Goal: Information Seeking & Learning: Find specific fact

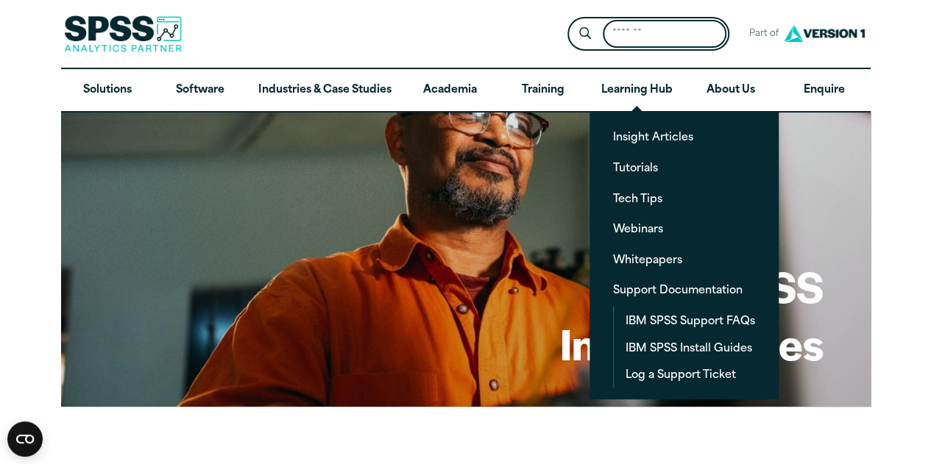
click at [626, 29] on input "Search for:" at bounding box center [665, 34] width 124 height 29
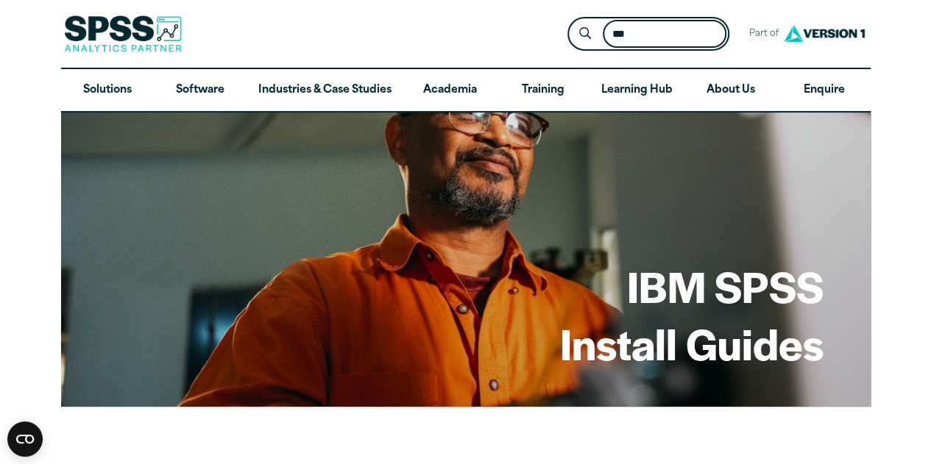
type input "***"
click at [571, 21] on button "Submit Site Search" at bounding box center [584, 34] width 27 height 27
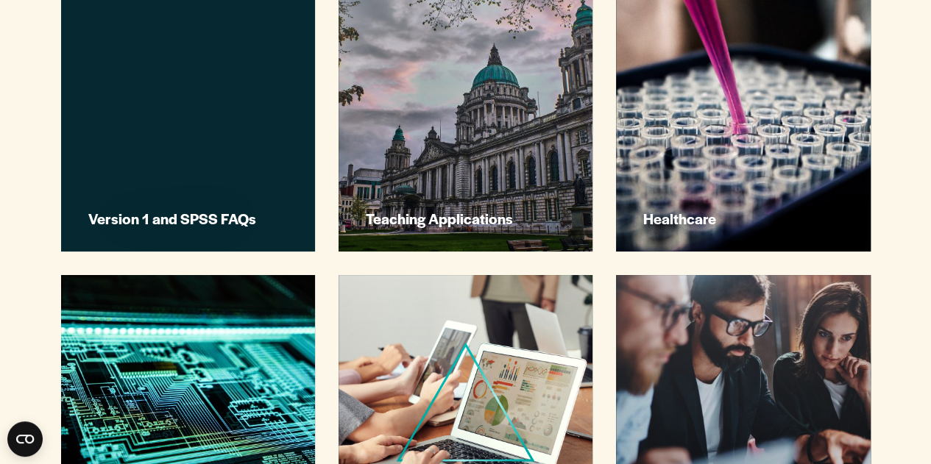
scroll to position [462, 0]
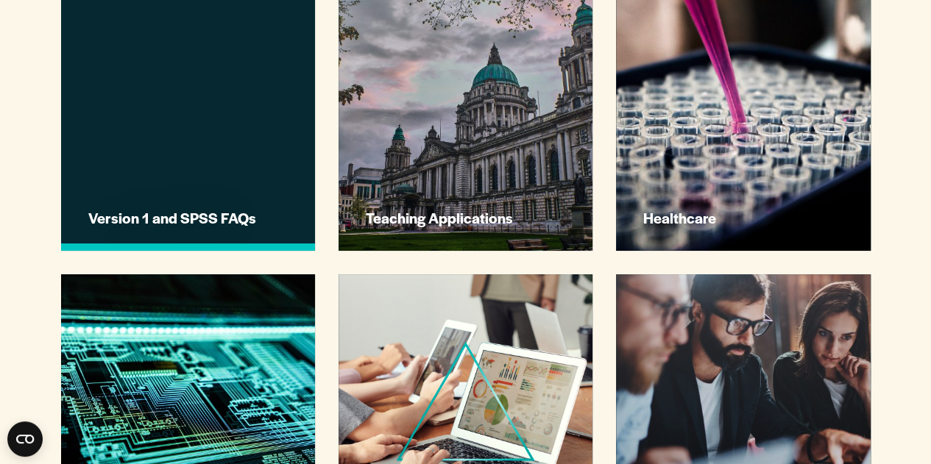
click at [223, 218] on h3 "Version 1 and SPSS FAQs" at bounding box center [189, 217] width 203 height 19
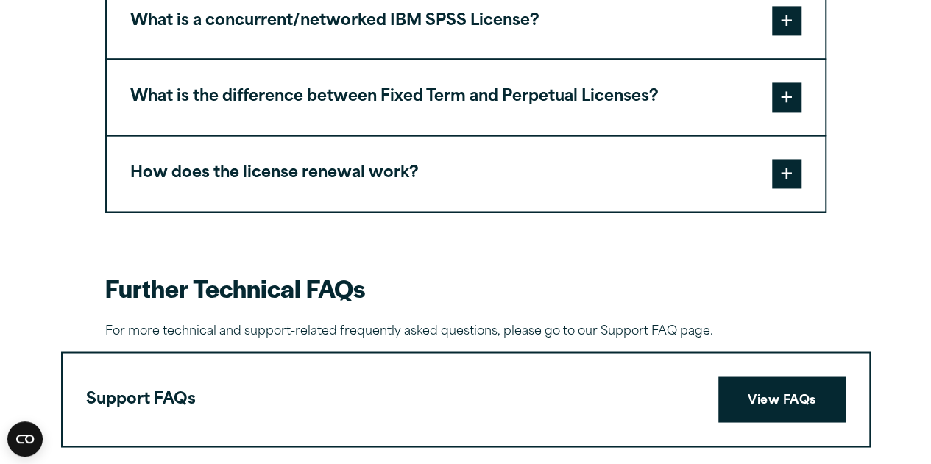
scroll to position [1091, 0]
